Goal: Check status: Check status

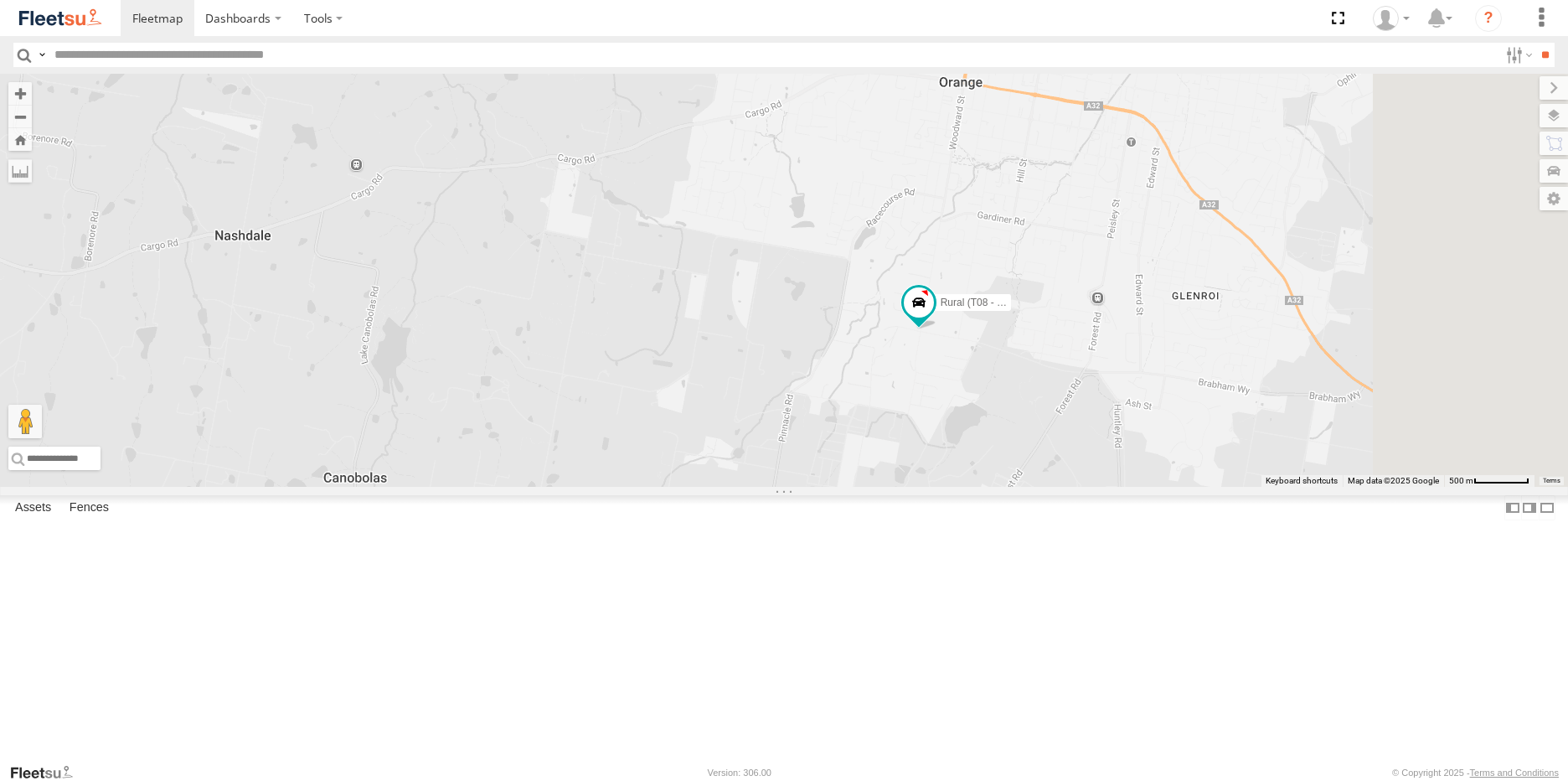
drag, startPoint x: 1168, startPoint y: 423, endPoint x: 903, endPoint y: 428, distance: 265.0
click at [904, 428] on div "Rural (T08 - Matt) Blacktown #1 (T09 - Brian) Blacktown #2 (T05 - Tony) Revesby…" at bounding box center [784, 280] width 1568 height 413
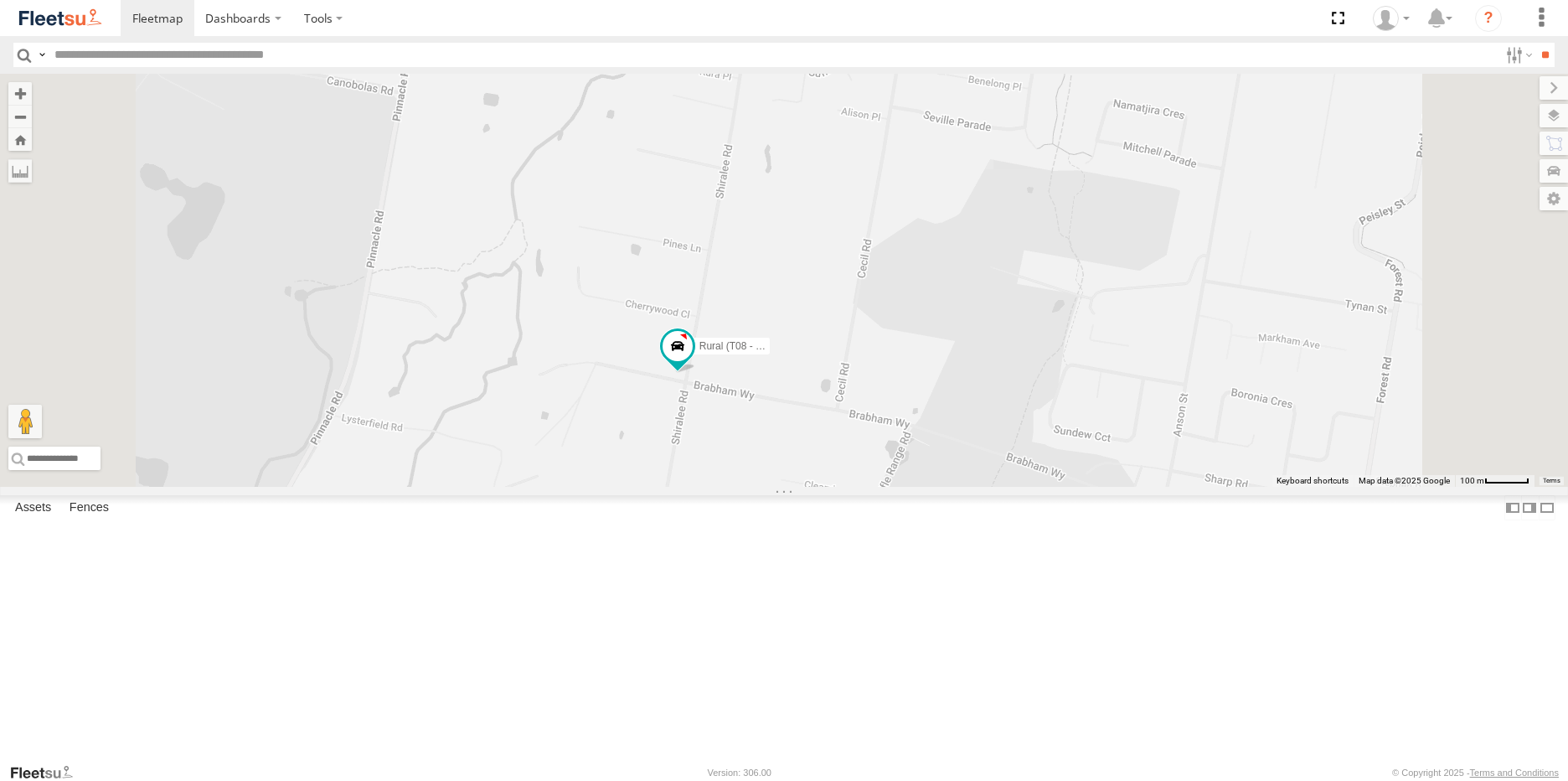
click at [0, 0] on span at bounding box center [0, 0] width 0 height 0
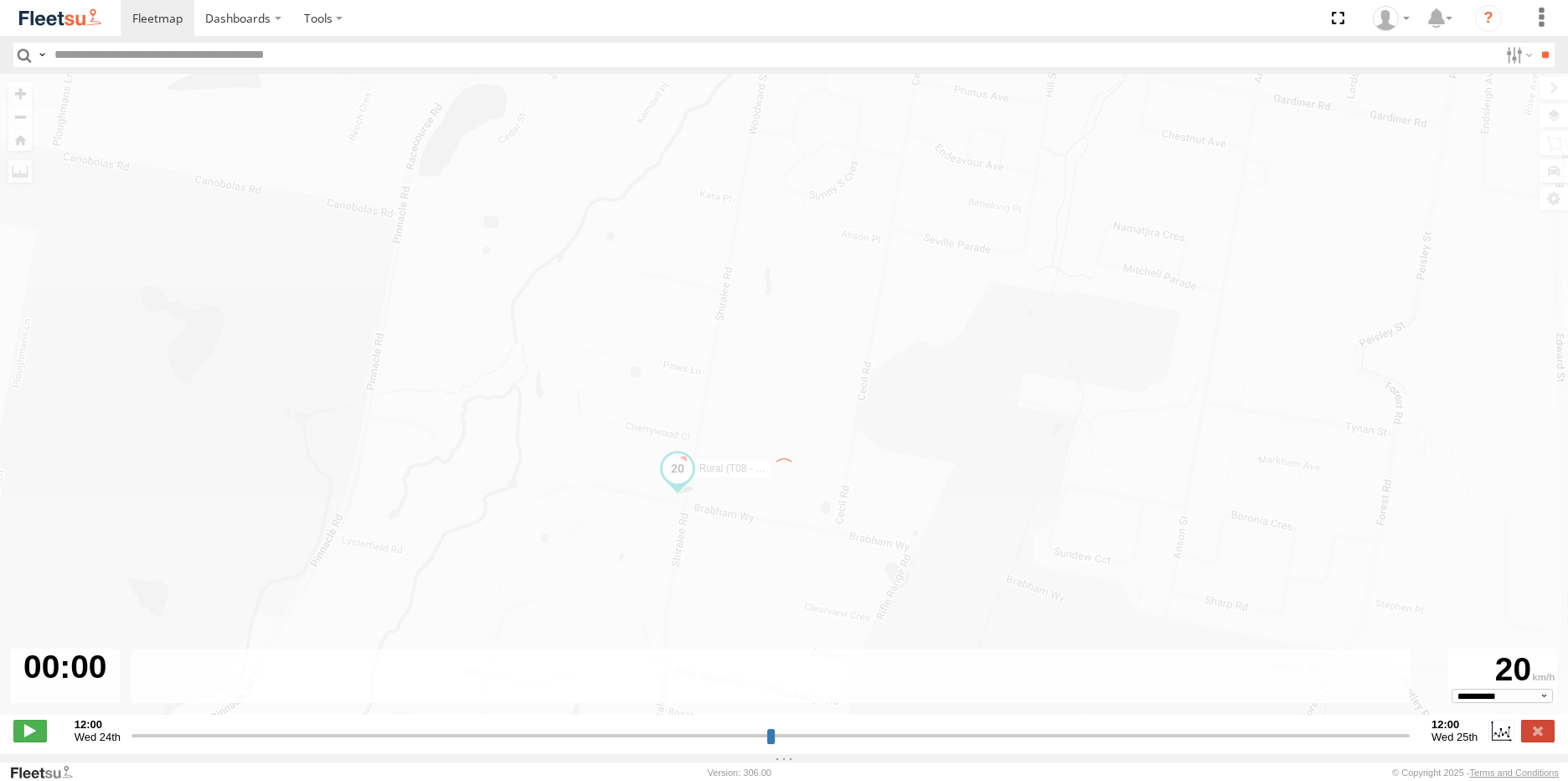
type input "**********"
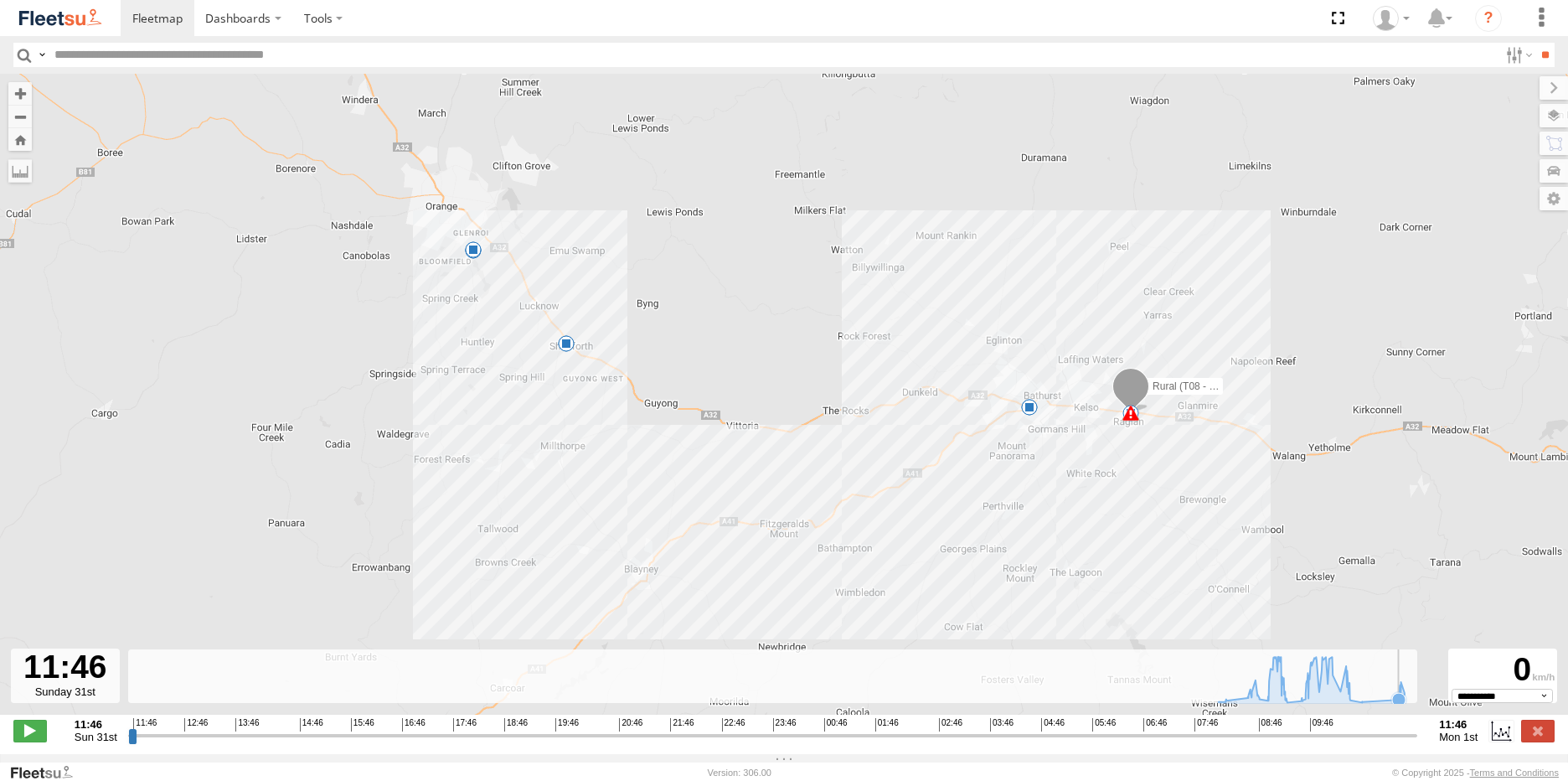
click at [1391, 698] on rect at bounding box center [773, 677] width 1289 height 55
click at [1365, 695] on rect at bounding box center [773, 677] width 1289 height 55
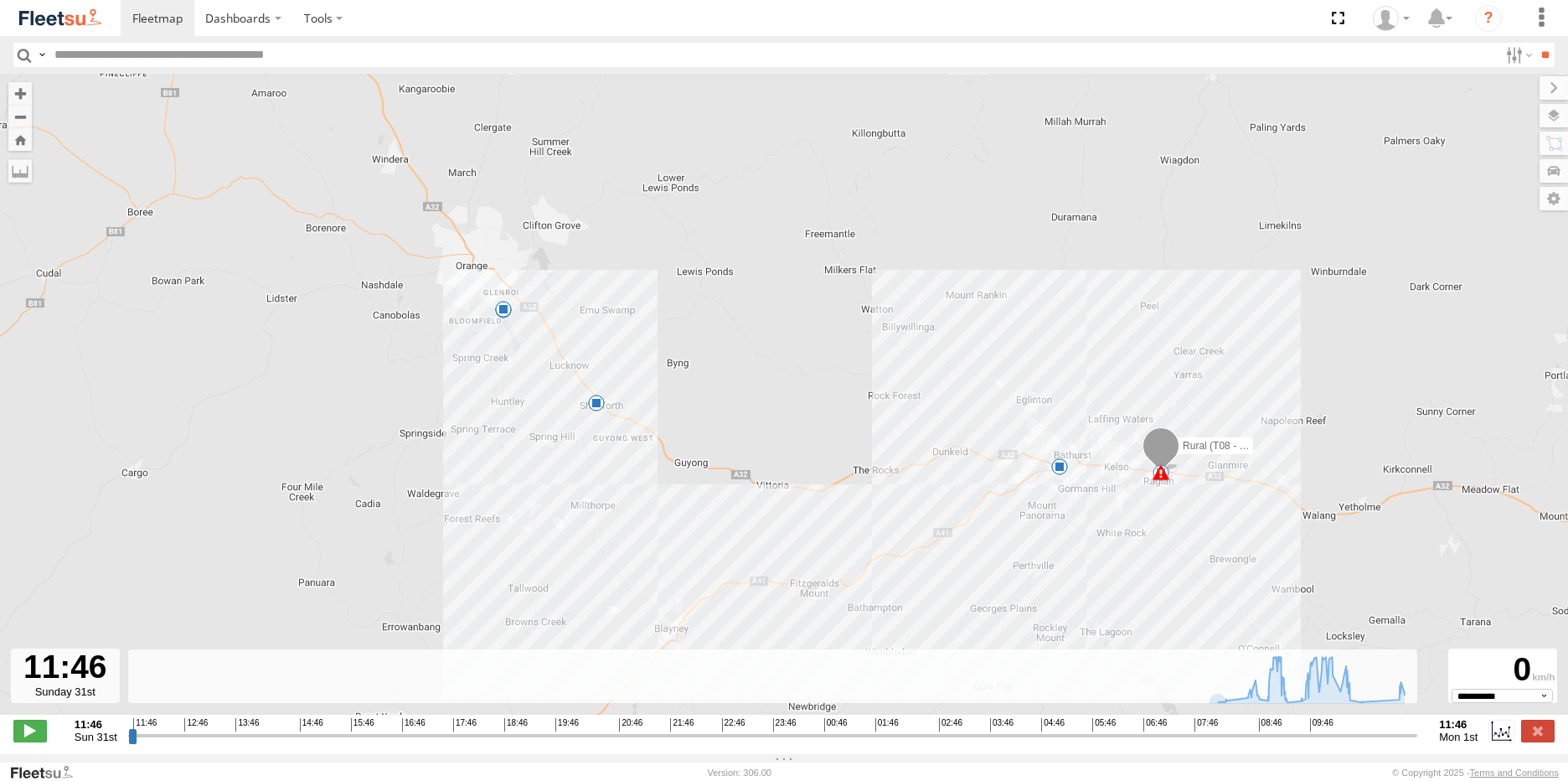
drag, startPoint x: 365, startPoint y: 422, endPoint x: 817, endPoint y: 538, distance: 466.6
click at [815, 538] on div "Rural (T08 - Matt) 08:01 Mon 08:01 Mon 08:01 Mon 09:05 Mon 09:10 Mon 10:30 Mon …" at bounding box center [784, 402] width 1568 height 658
click at [1213, 690] on rect at bounding box center [773, 677] width 1289 height 55
click at [1392, 696] on icon at bounding box center [1311, 679] width 203 height 46
click at [1399, 700] on icon at bounding box center [1398, 700] width 17 height 17
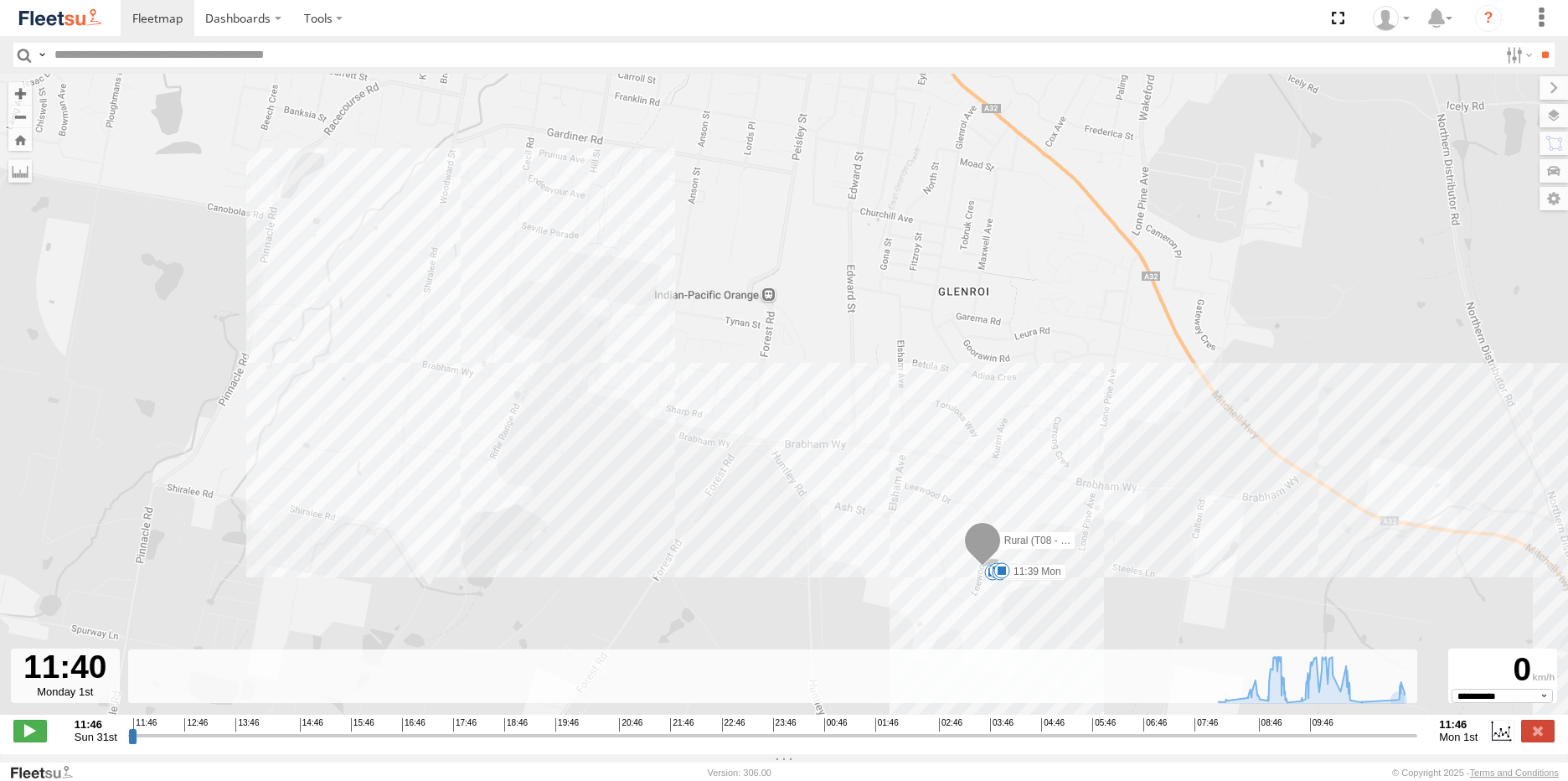
drag, startPoint x: 407, startPoint y: 301, endPoint x: 481, endPoint y: 393, distance: 118.1
click at [481, 393] on div "Rural (T08 - Matt) 08:01 Mon 08:01 Mon 08:01 Mon 09:05 Mon 09:10 Mon 10:30 Mon …" at bounding box center [784, 402] width 1568 height 658
click at [414, 362] on div "Rural (T08 - Matt) 08:01 Mon 08:01 Mon 08:01 Mon 09:05 Mon 09:10 Mon 10:30 Mon …" at bounding box center [784, 402] width 1568 height 658
click at [413, 366] on div "Rural (T08 - Matt) 08:01 Mon 08:01 Mon 08:01 Mon 09:05 Mon 09:10 Mon 10:30 Mon …" at bounding box center [784, 402] width 1568 height 658
click at [410, 365] on div "Rural (T08 - Matt) 08:01 Mon 08:01 Mon 08:01 Mon 09:05 Mon 09:10 Mon 10:30 Mon …" at bounding box center [784, 402] width 1568 height 658
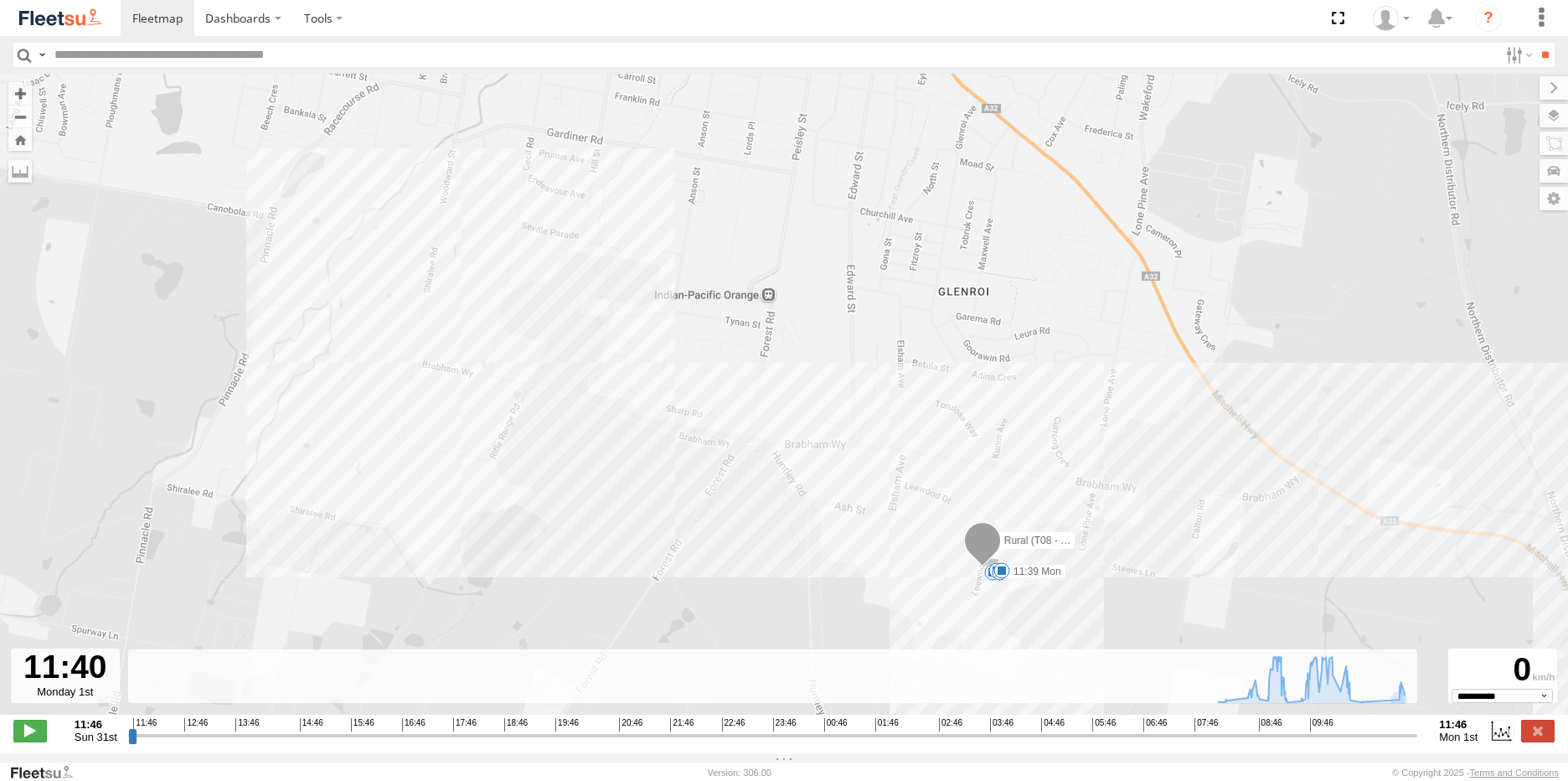
click at [508, 359] on div "Rural (T08 - Matt) 08:01 Mon 08:01 Mon 08:01 Mon 09:05 Mon 09:10 Mon 10:30 Mon …" at bounding box center [784, 402] width 1568 height 658
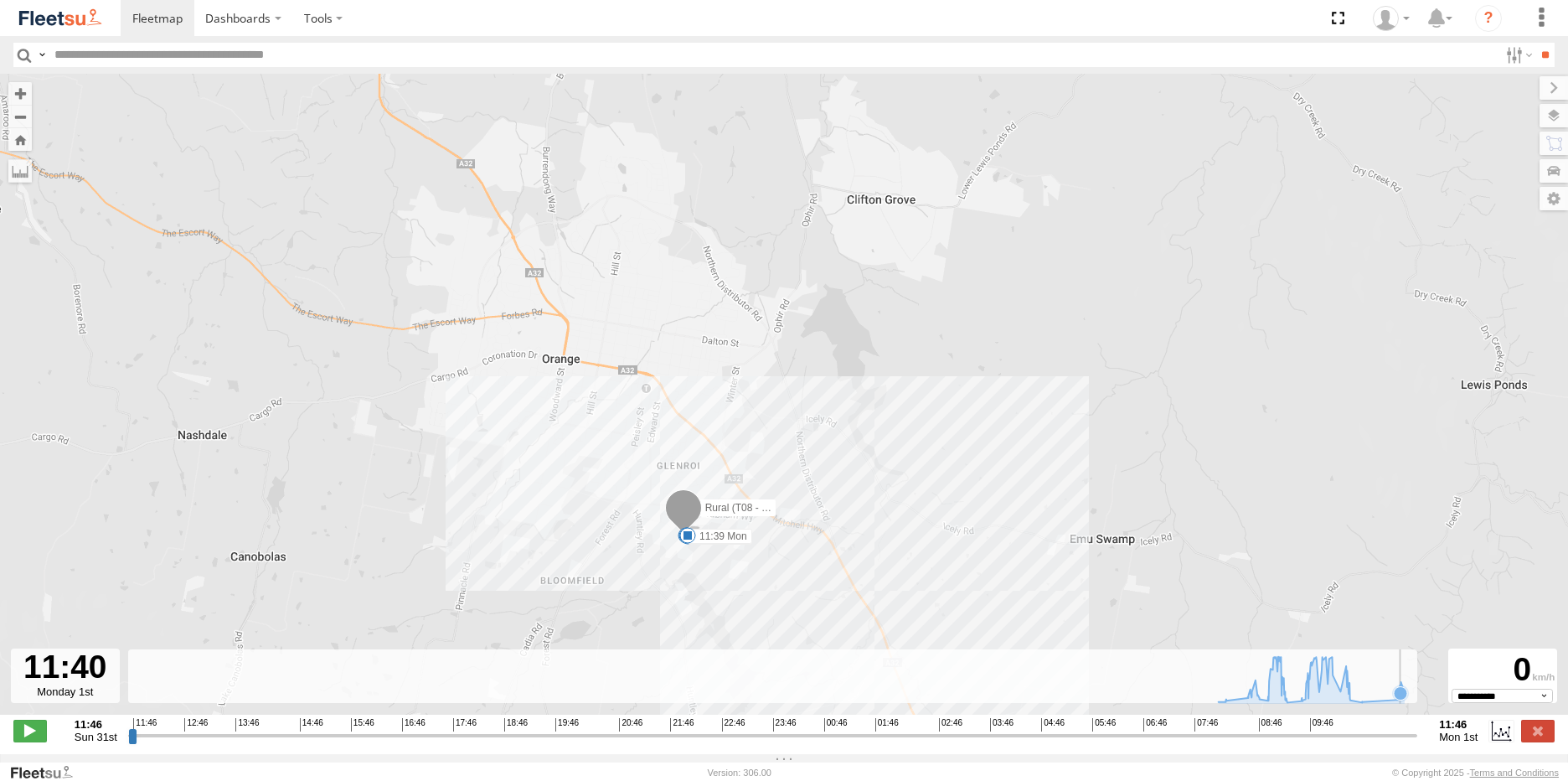
click at [1400, 700] on icon at bounding box center [1400, 694] width 14 height 14
click at [1395, 706] on icon at bounding box center [1399, 700] width 14 height 14
click at [1406, 702] on icon at bounding box center [1404, 695] width 14 height 14
